Goal: Task Accomplishment & Management: Use online tool/utility

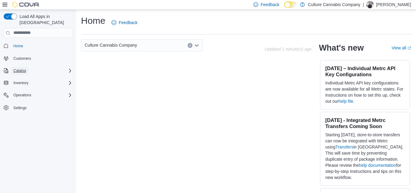
click at [22, 68] on span "Catalog" at bounding box center [19, 70] width 12 height 5
click at [19, 77] on span "My Catalog (Classic)" at bounding box center [28, 79] width 34 height 5
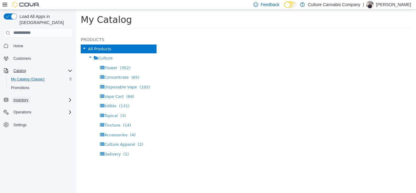
click at [20, 98] on span "Inventory" at bounding box center [20, 100] width 15 height 5
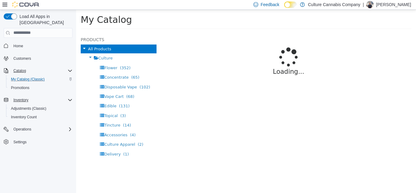
select select "**********"
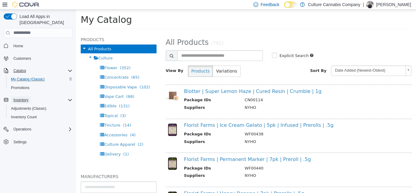
click at [20, 98] on span "Inventory" at bounding box center [20, 100] width 15 height 5
click at [20, 106] on span "Adjustments (Classic)" at bounding box center [28, 108] width 35 height 5
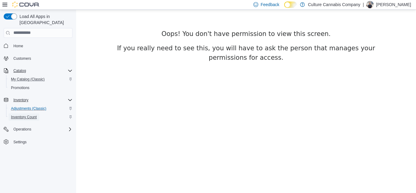
click at [18, 115] on span "Inventory Count" at bounding box center [24, 117] width 26 height 5
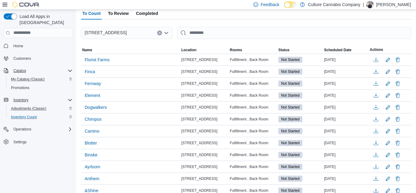
scroll to position [45, 0]
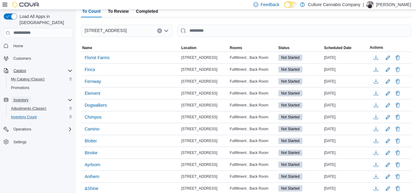
click at [22, 98] on span "Inventory" at bounding box center [20, 100] width 15 height 5
click at [22, 106] on span "Adjustments (Classic)" at bounding box center [28, 108] width 35 height 5
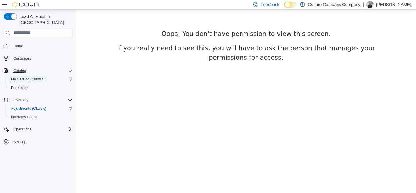
click at [20, 77] on span "My Catalog (Classic)" at bounding box center [28, 79] width 34 height 5
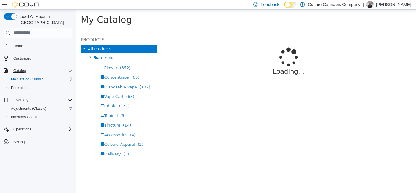
select select "**********"
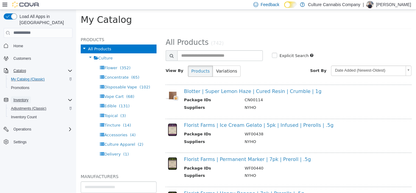
click at [19, 98] on span "Inventory" at bounding box center [20, 100] width 15 height 5
click at [20, 115] on span "Inventory Count" at bounding box center [24, 117] width 26 height 5
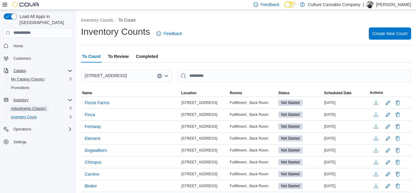
click at [21, 106] on span "Adjustments (Classic)" at bounding box center [28, 108] width 35 height 5
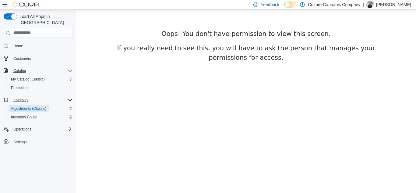
click at [21, 106] on span "Adjustments (Classic)" at bounding box center [28, 108] width 35 height 5
click at [22, 98] on span "Inventory" at bounding box center [20, 100] width 15 height 5
click at [21, 98] on span "Inventory" at bounding box center [20, 100] width 15 height 5
click at [20, 106] on span "Adjustments (Classic)" at bounding box center [28, 108] width 35 height 5
